Goal: Task Accomplishment & Management: Complete application form

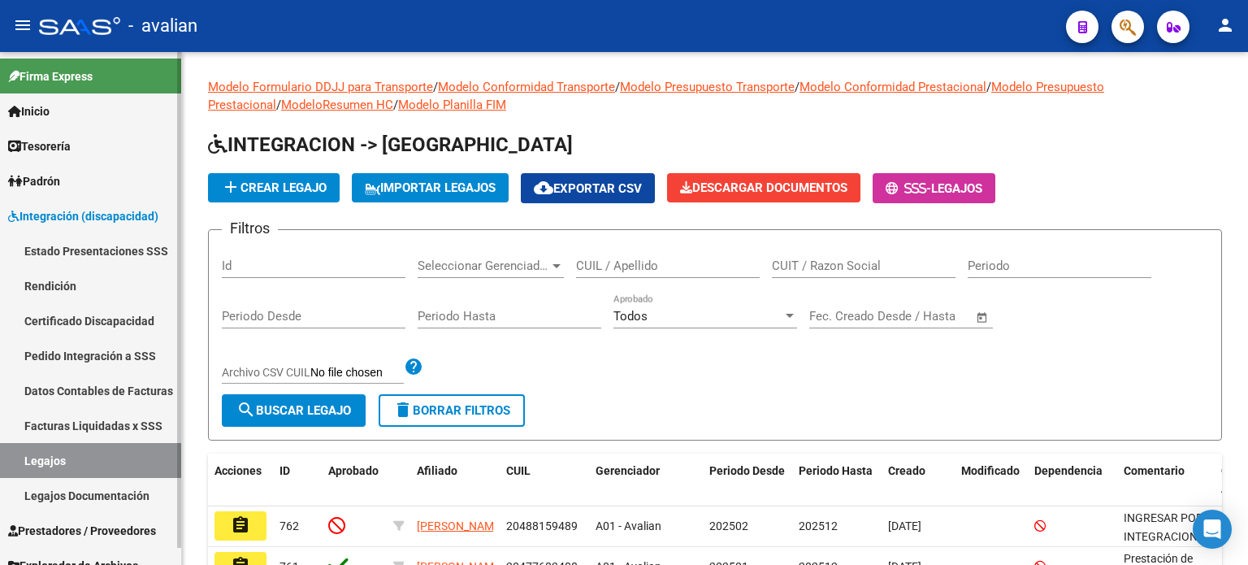
click at [51, 458] on link "Legajos" at bounding box center [90, 460] width 181 height 35
click at [633, 266] on input "CUIL / Apellido" at bounding box center [668, 265] width 184 height 15
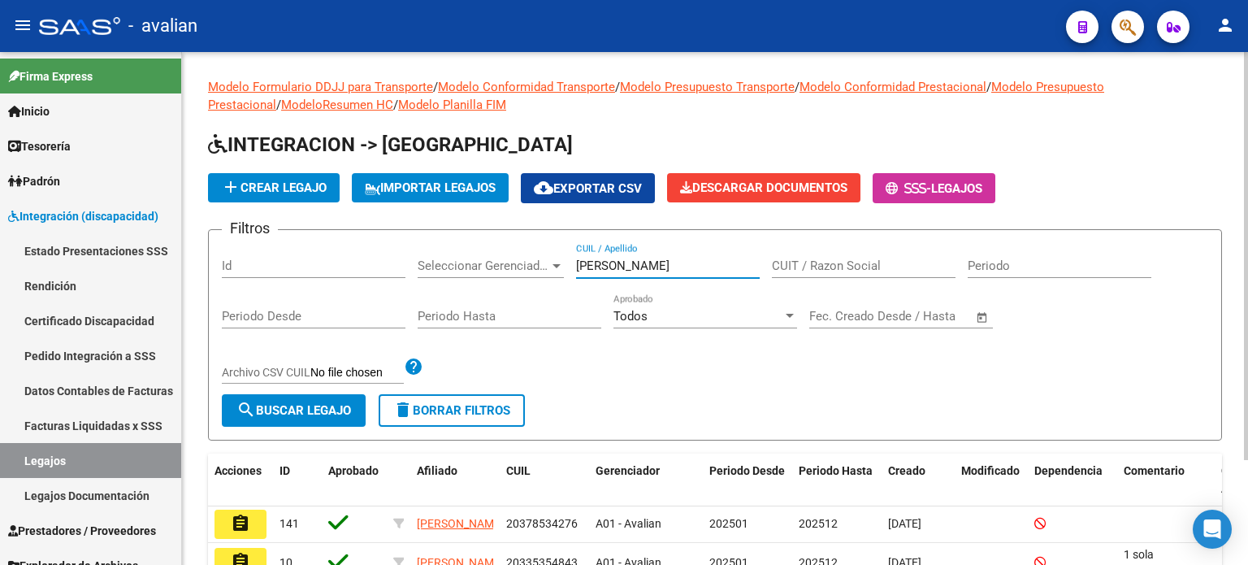
scroll to position [108, 0]
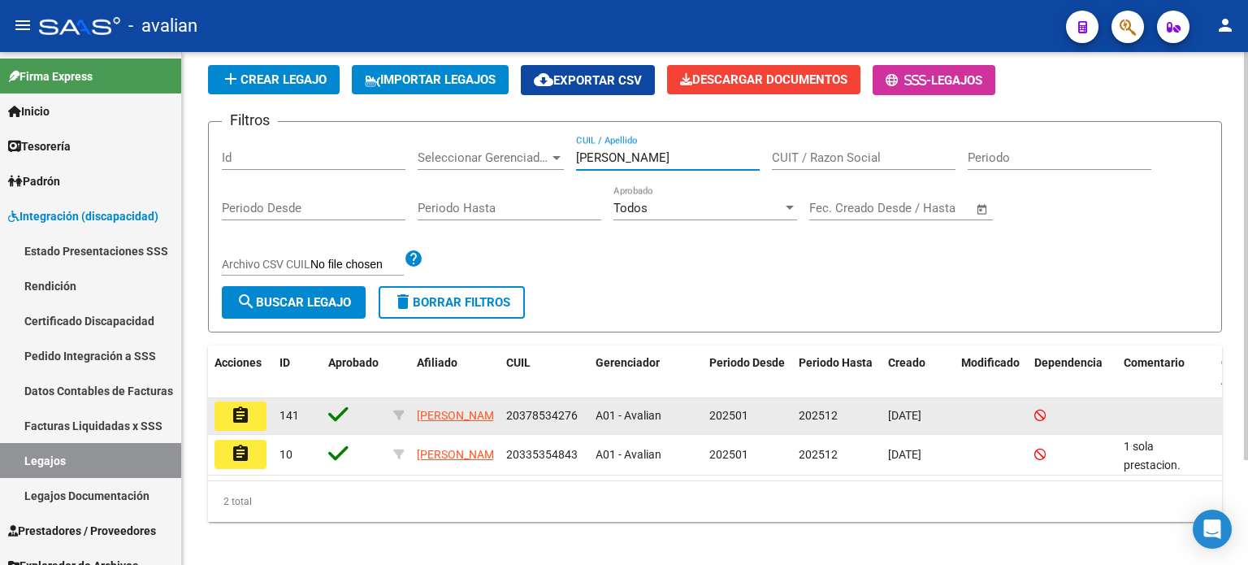
type input "rapalo"
click at [257, 409] on button "assignment" at bounding box center [241, 415] width 52 height 29
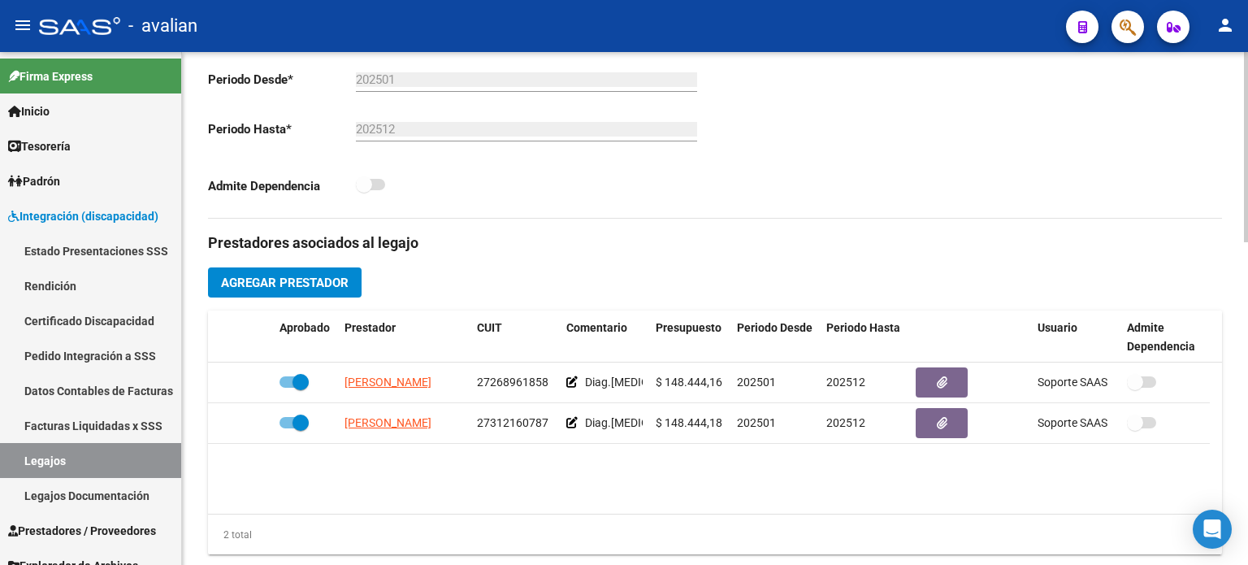
scroll to position [433, 0]
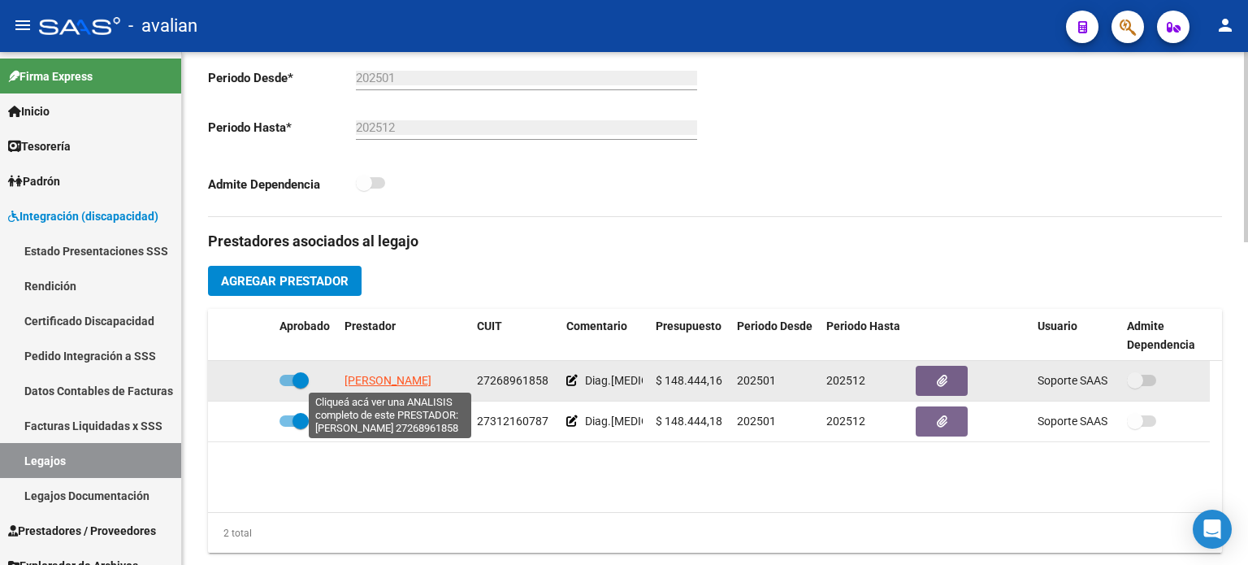
click at [410, 380] on span "BARBA GABRIELA" at bounding box center [388, 380] width 87 height 13
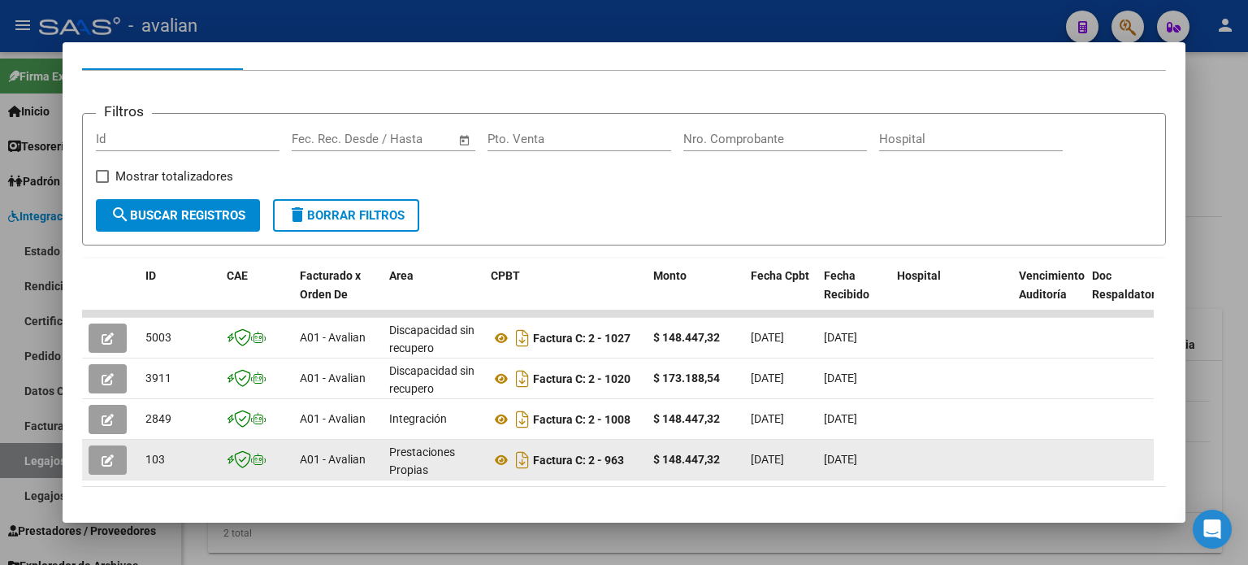
scroll to position [216, 0]
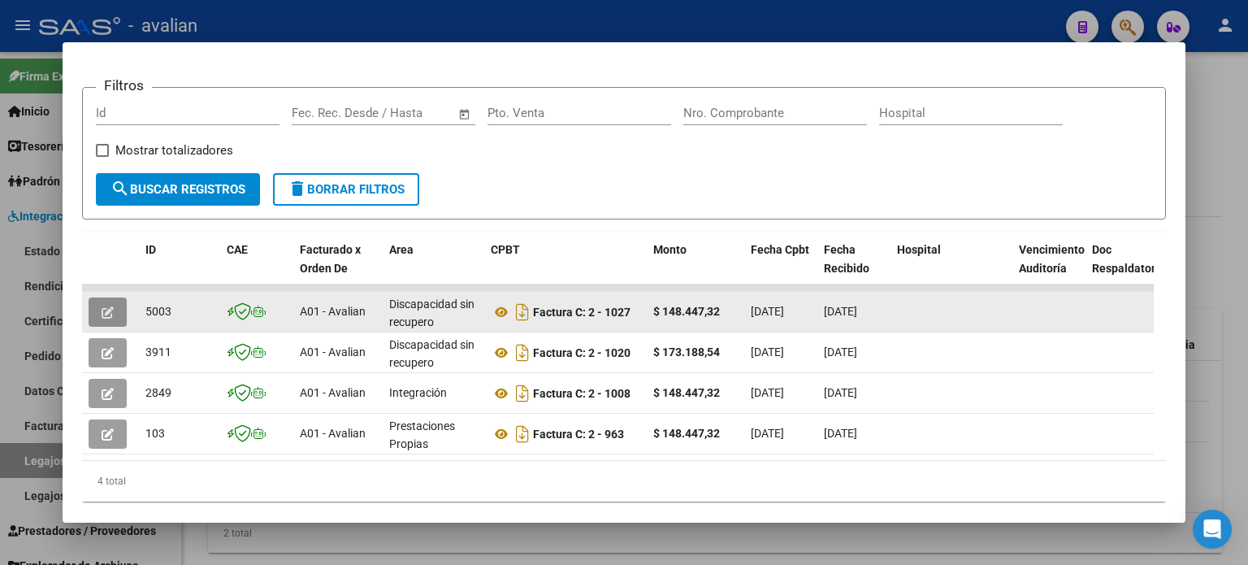
click at [111, 314] on icon "button" at bounding box center [108, 312] width 12 height 12
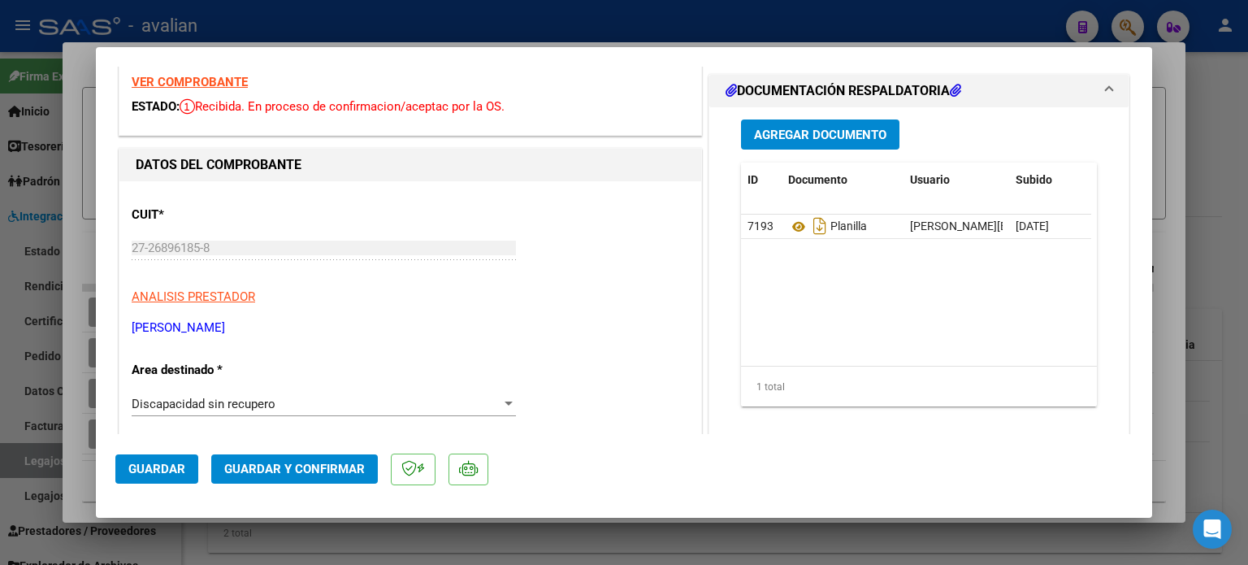
scroll to position [0, 0]
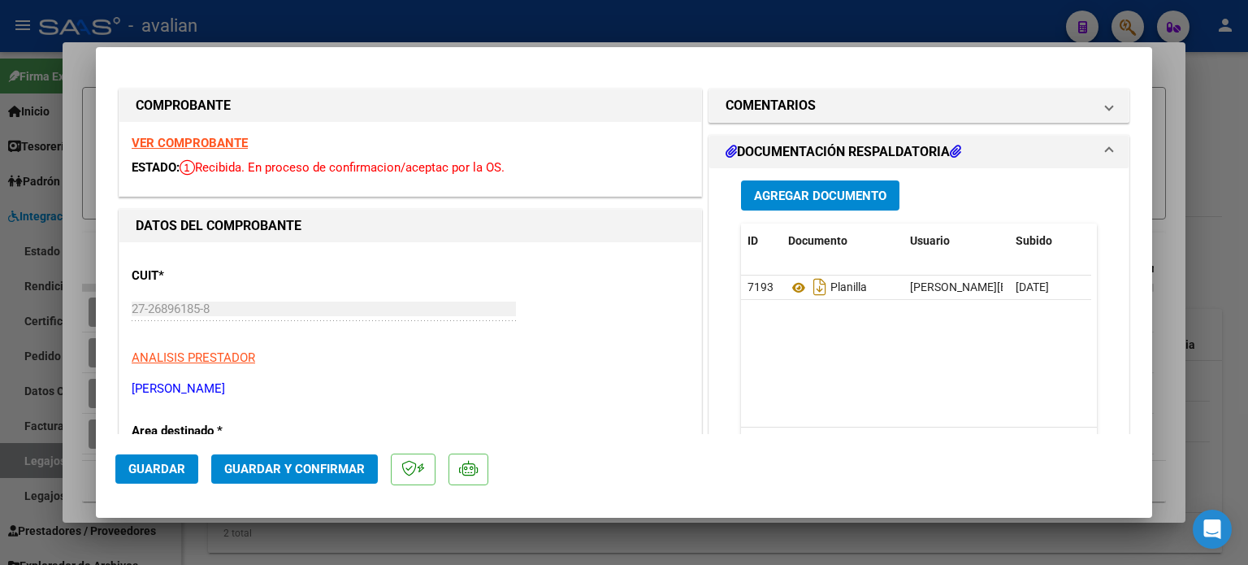
type input "$ 0,00"
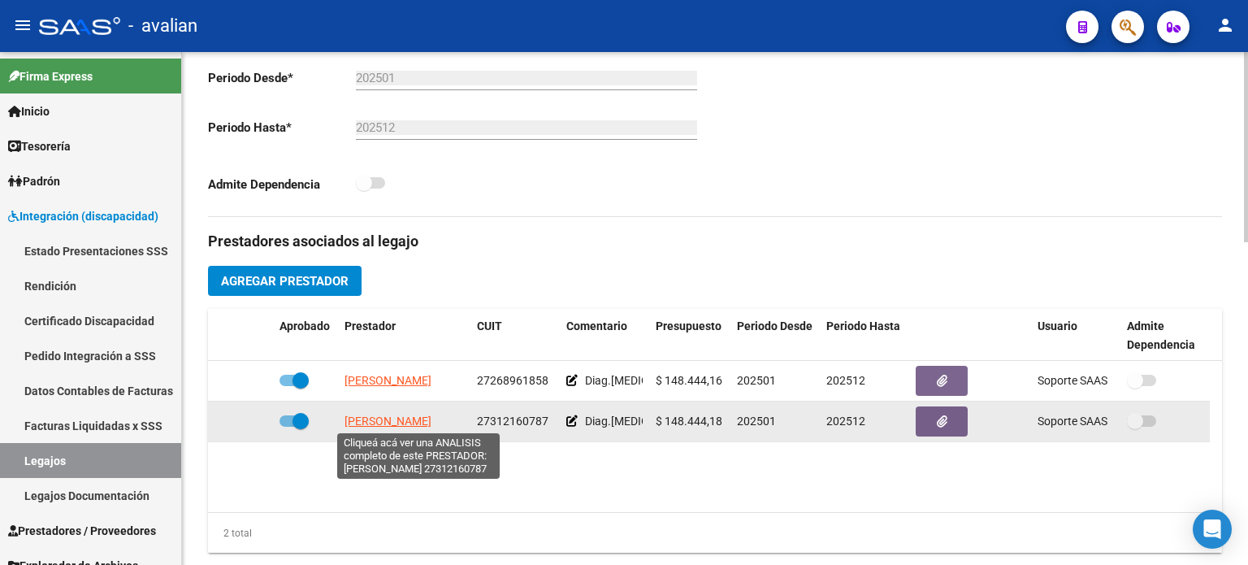
click at [429, 419] on span "MAGNANO CAREN LOURDES" at bounding box center [388, 420] width 87 height 13
type textarea "27312160787"
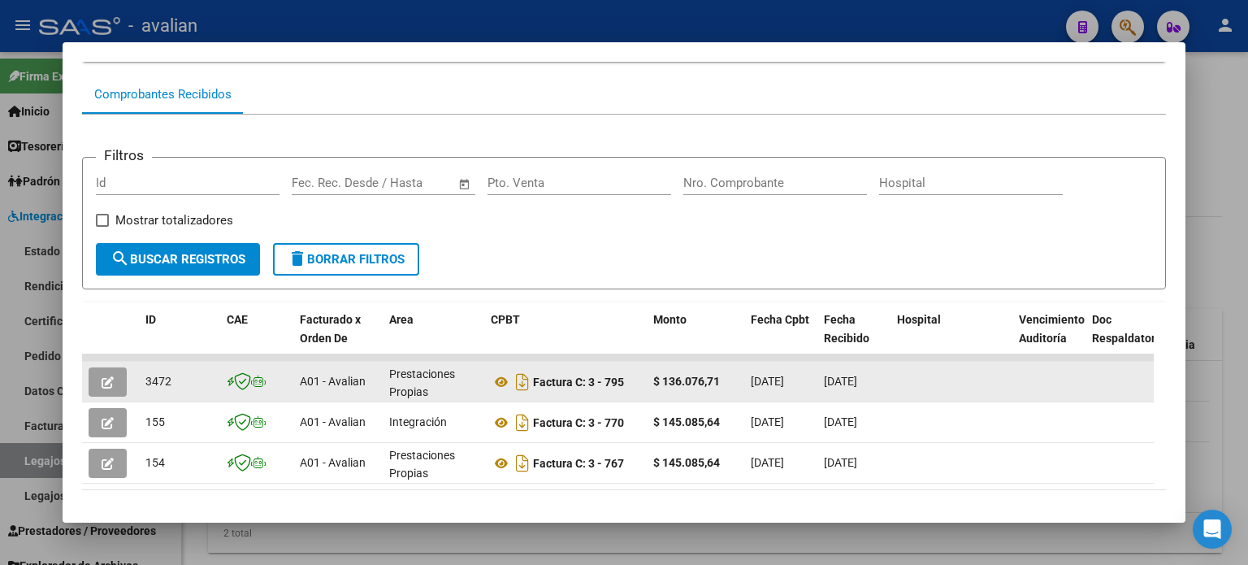
scroll to position [127, 0]
